Goal: Task Accomplishment & Management: Manage account settings

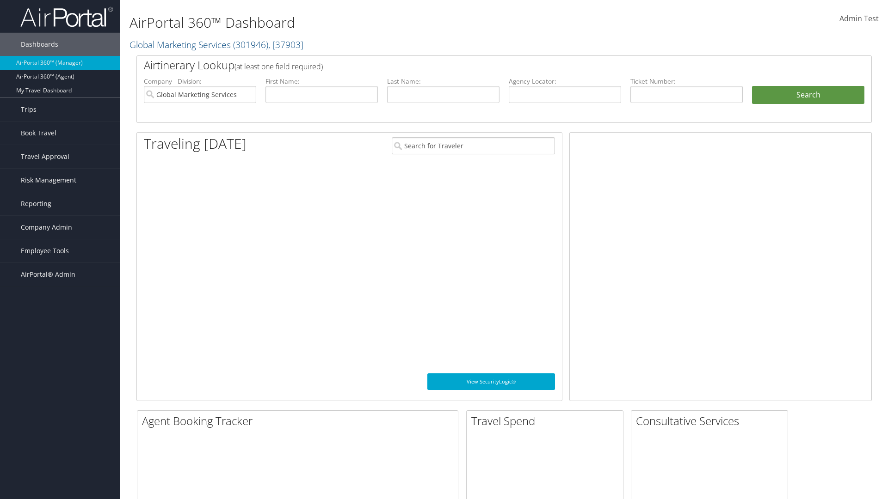
click at [60, 228] on span "Company Admin" at bounding box center [46, 227] width 51 height 23
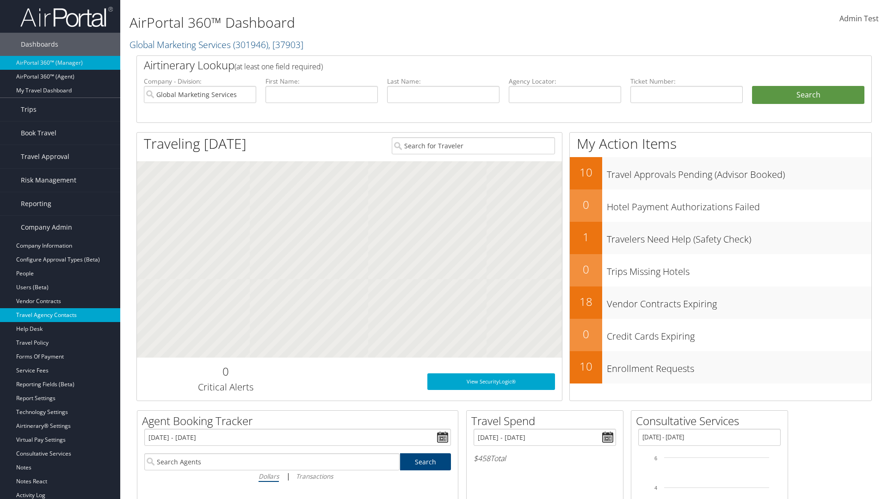
click at [60, 315] on link "Travel Agency Contacts" at bounding box center [60, 315] width 120 height 14
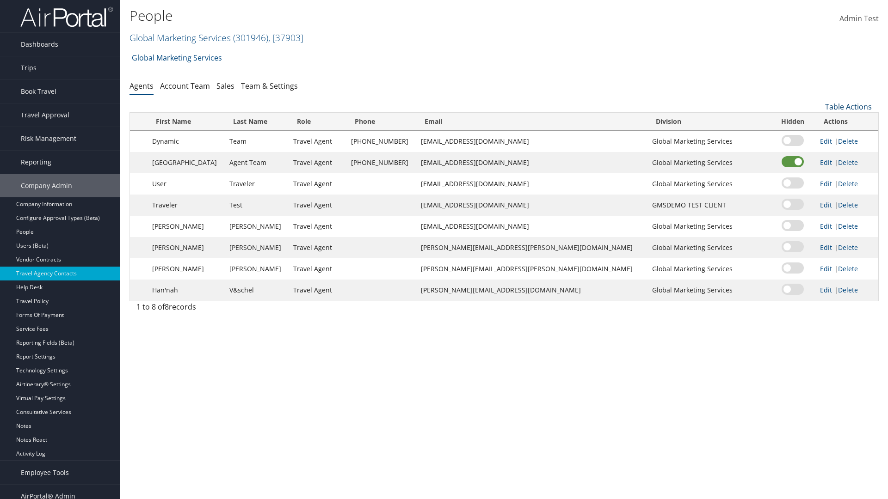
click at [848, 107] on link "Table Actions" at bounding box center [848, 107] width 47 height 10
click at [817, 137] on link "Add New Contact" at bounding box center [818, 137] width 122 height 16
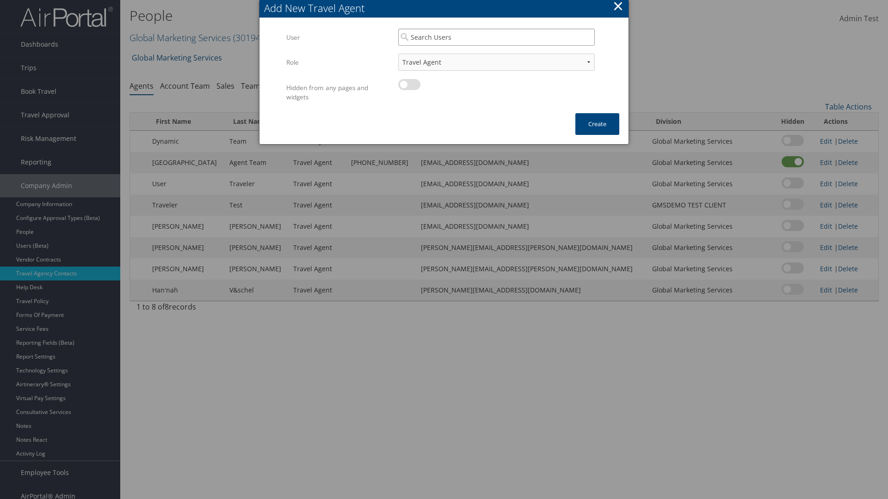
click at [496, 37] on input "search" at bounding box center [496, 37] width 197 height 17
click at [496, 59] on div "User" at bounding box center [496, 63] width 193 height 9
type input "Admin Test"
click at [597, 124] on button "Create" at bounding box center [597, 124] width 44 height 22
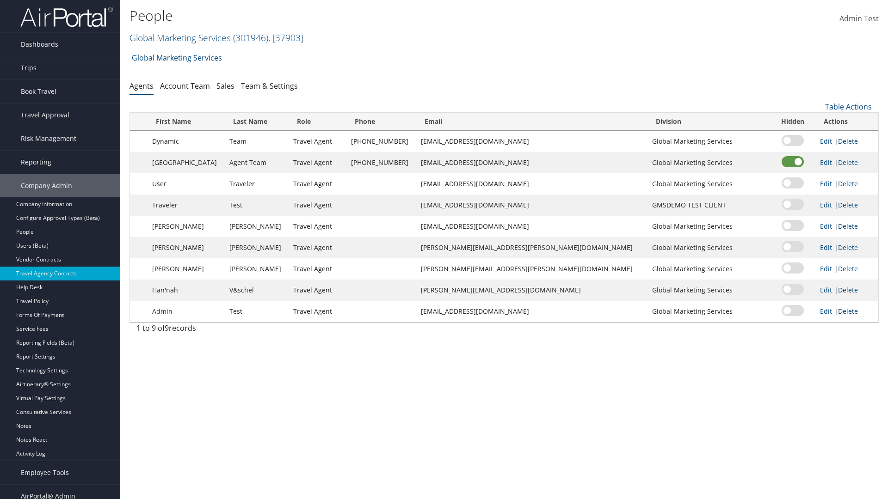
click at [838, 311] on link "Delete" at bounding box center [848, 311] width 20 height 9
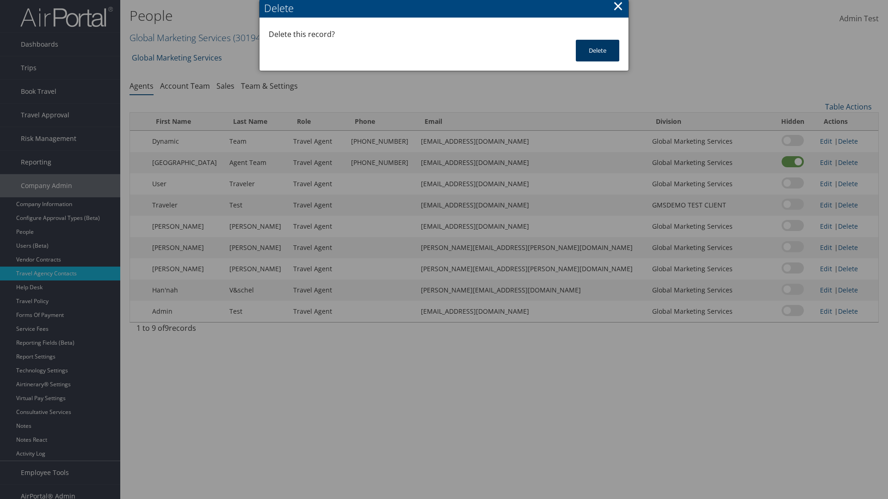
click at [597, 50] on button "Delete" at bounding box center [597, 51] width 43 height 22
